Goal: Task Accomplishment & Management: Manage account settings

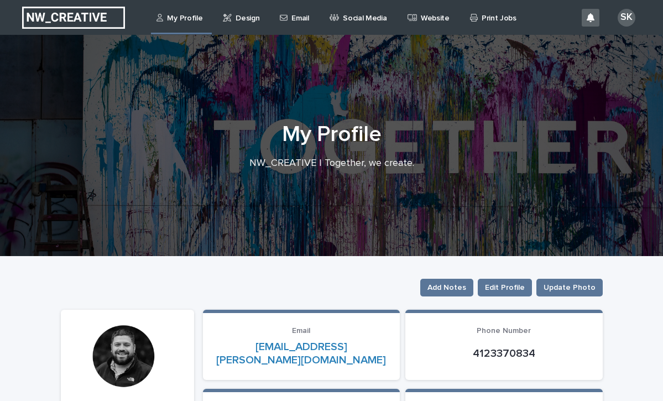
click at [236, 19] on p "Design" at bounding box center [248, 11] width 24 height 23
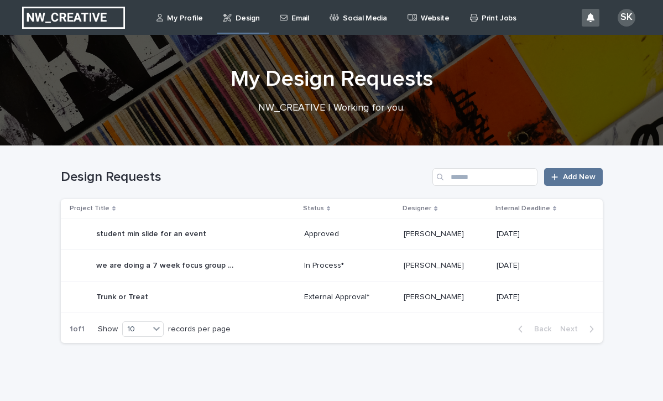
click at [185, 298] on div "Trunk or Treat Trunk or Treat" at bounding box center [183, 297] width 226 height 22
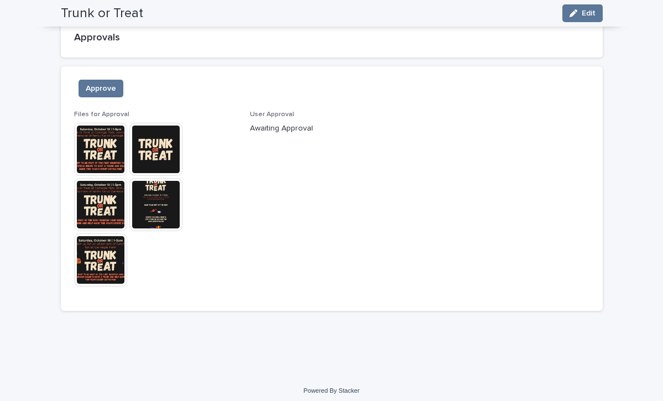
scroll to position [762, 0]
click at [102, 80] on button "Approve" at bounding box center [101, 89] width 45 height 18
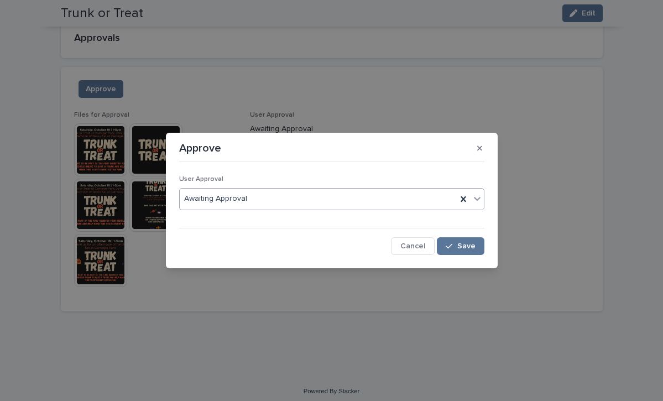
click at [477, 197] on icon at bounding box center [477, 198] width 11 height 11
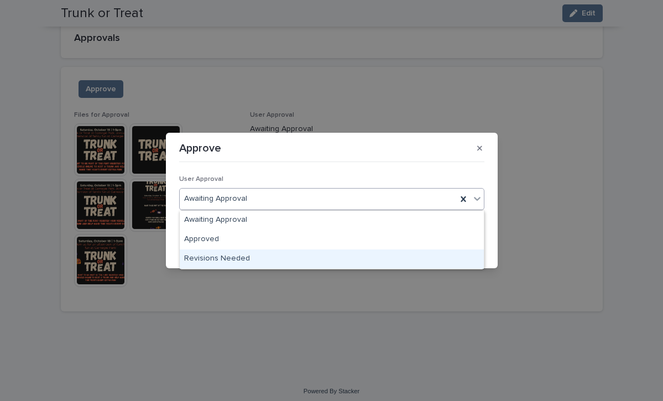
click at [421, 254] on div "Revisions Needed" at bounding box center [332, 258] width 304 height 19
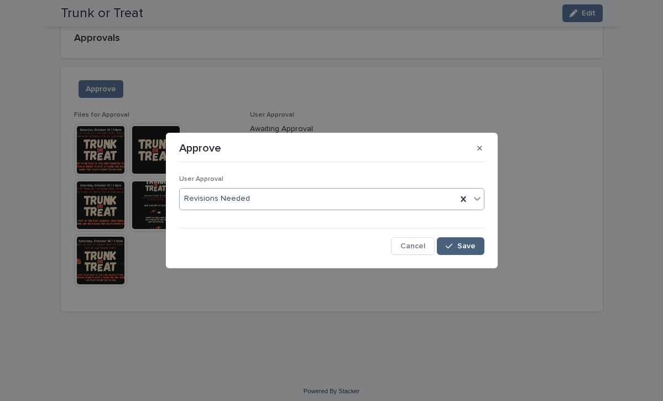
click at [459, 243] on span "Save" at bounding box center [466, 246] width 18 height 8
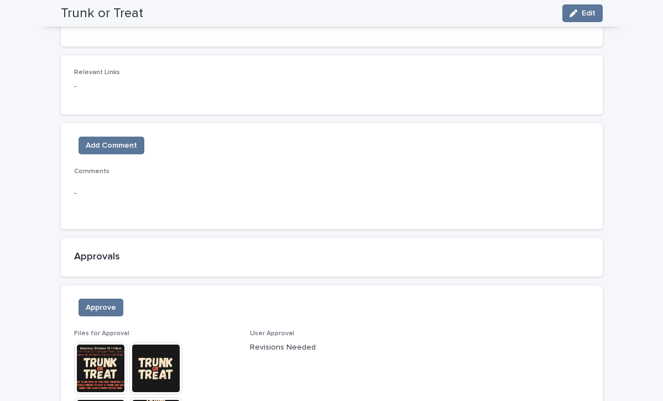
scroll to position [548, 0]
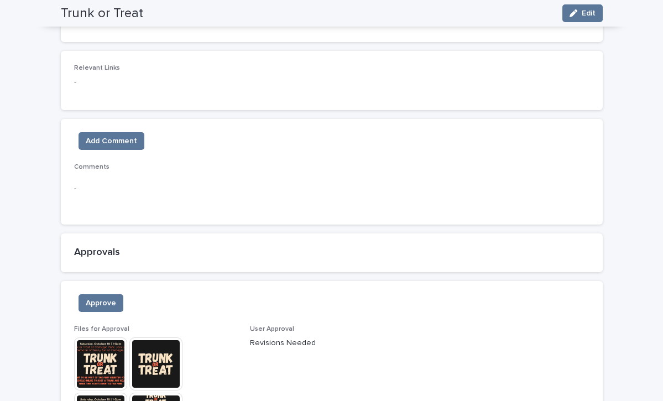
click at [97, 356] on img at bounding box center [100, 363] width 53 height 53
